Goal: Check status

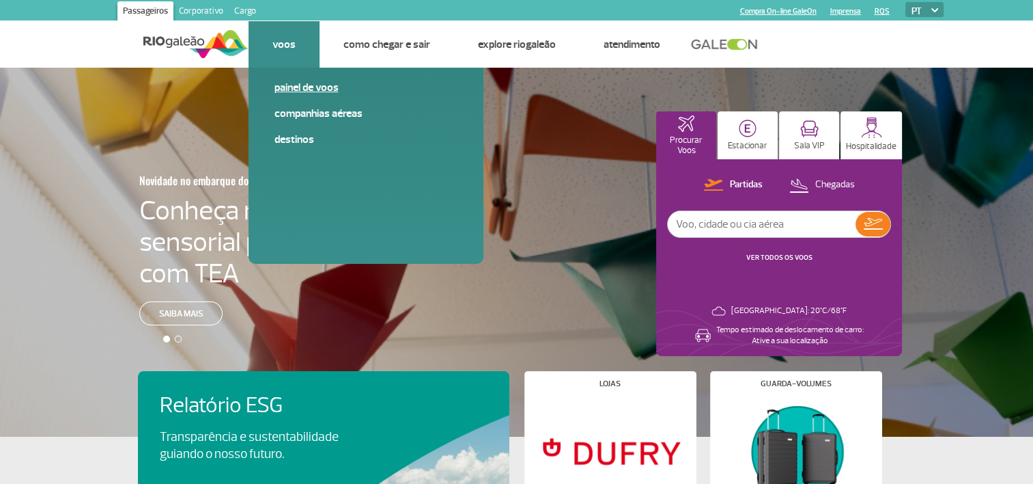
click at [290, 84] on link "Painel de voos" at bounding box center [366, 87] width 183 height 15
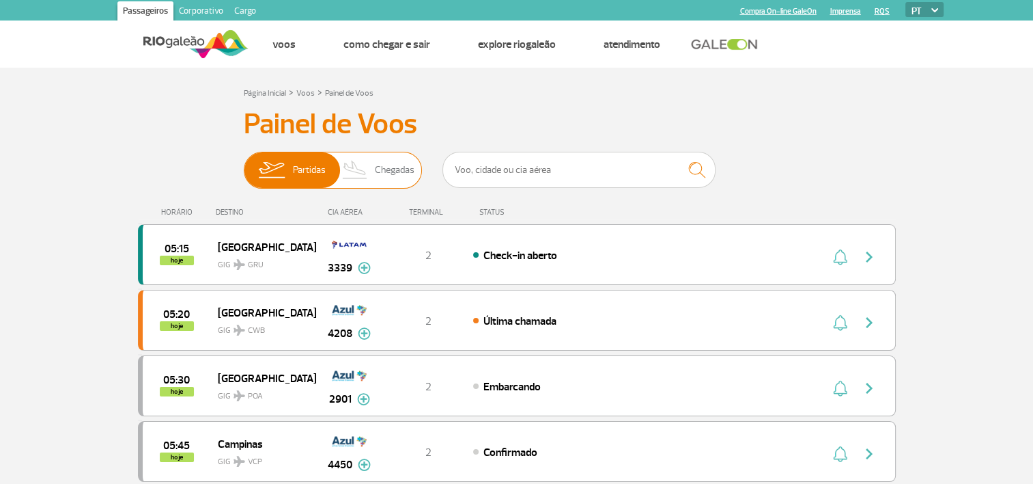
click at [390, 167] on span "Chegadas" at bounding box center [395, 170] width 40 height 36
click at [244, 163] on input "Partidas Chegadas" at bounding box center [244, 163] width 0 height 0
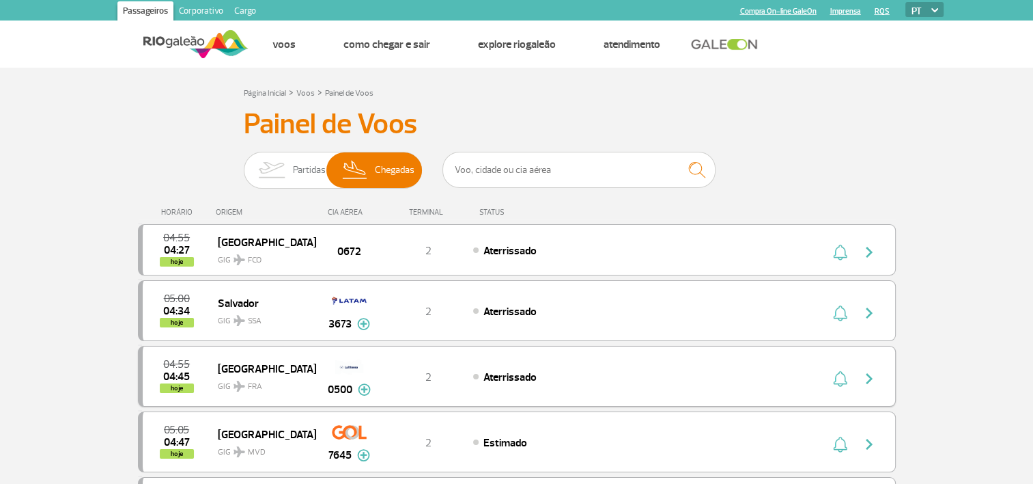
click at [514, 372] on span "Aterrissado" at bounding box center [510, 377] width 53 height 14
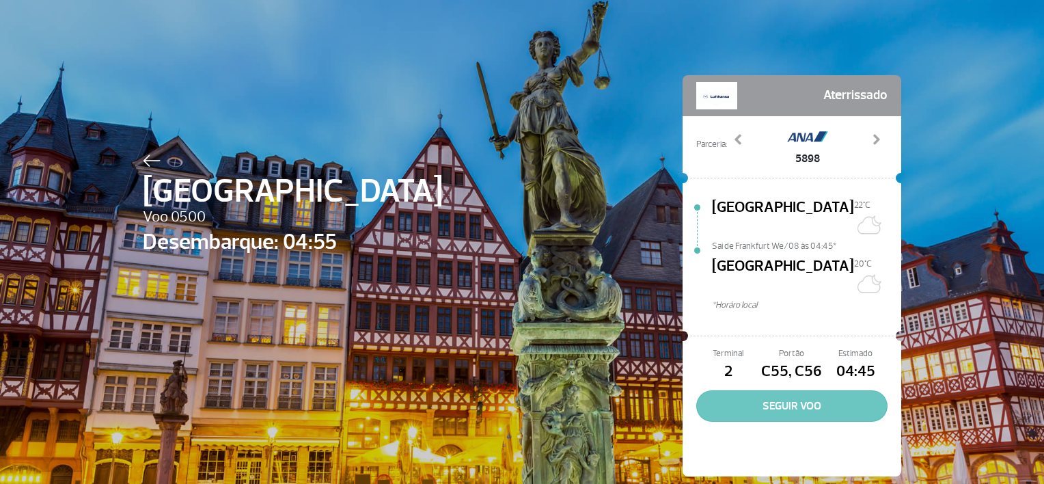
click at [809, 390] on button "SEGUIR VOO" at bounding box center [791, 405] width 191 height 31
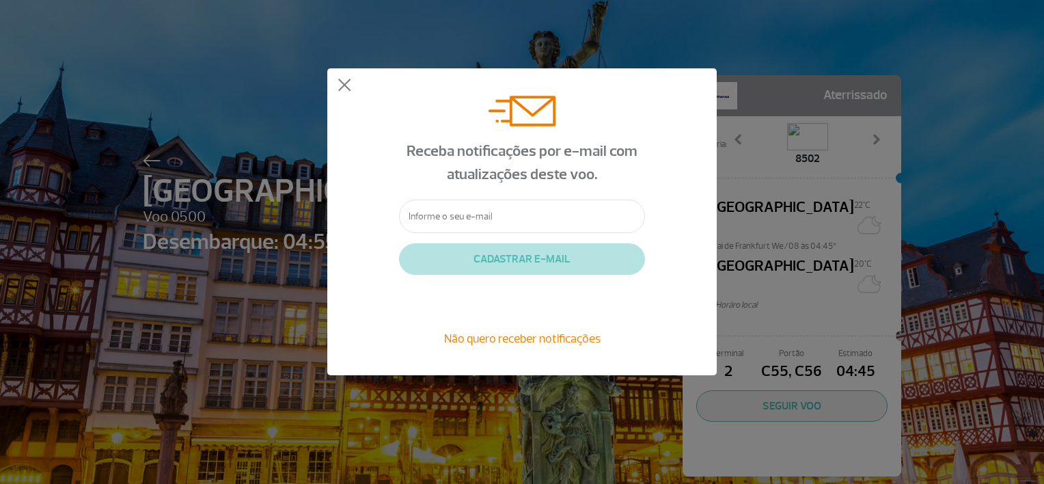
click at [433, 212] on input "text" at bounding box center [522, 215] width 246 height 33
type input "[EMAIL_ADDRESS][DOMAIN_NAME]"
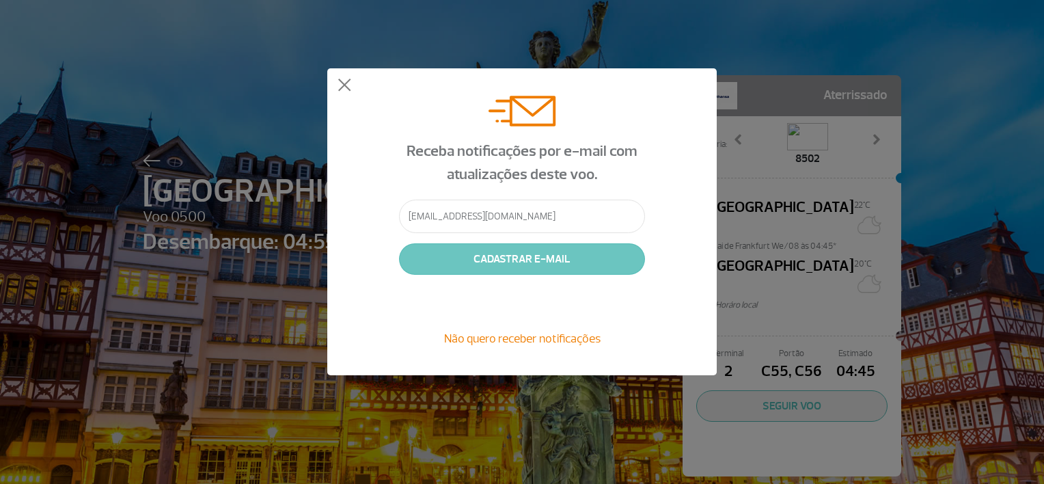
click at [516, 250] on button "CADASTRAR E-MAIL" at bounding box center [522, 258] width 246 height 31
